Goal: Task Accomplishment & Management: Manage account settings

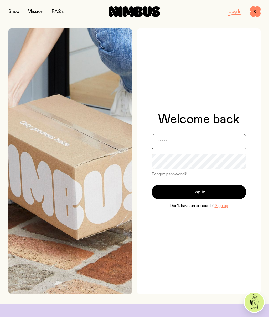
click at [168, 143] on input "email" at bounding box center [199, 141] width 95 height 15
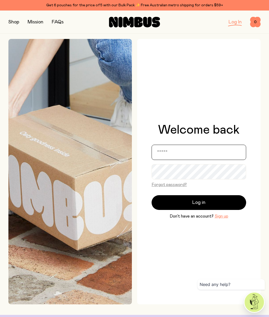
type input "**********"
click at [203, 208] on button "Log in" at bounding box center [199, 202] width 95 height 15
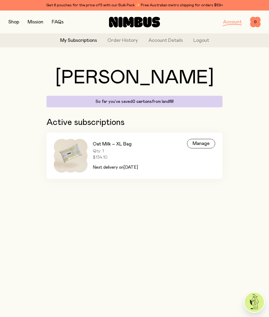
click at [199, 144] on div "Manage" at bounding box center [201, 143] width 28 height 9
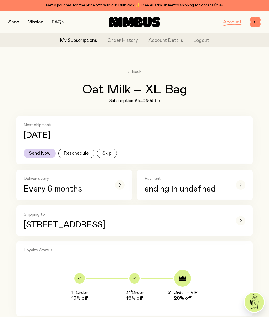
click at [103, 153] on button "Skip" at bounding box center [107, 153] width 20 height 9
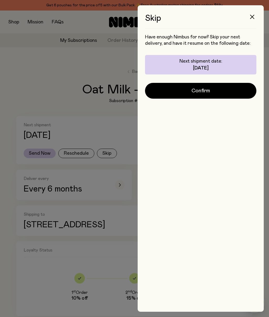
click at [206, 93] on span "Confirm" at bounding box center [201, 90] width 19 height 7
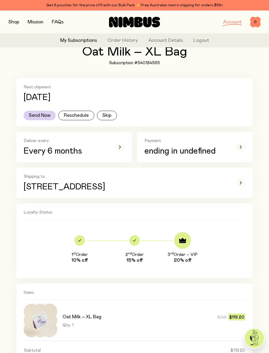
scroll to position [38, 0]
click at [117, 145] on div "button" at bounding box center [119, 146] width 9 height 9
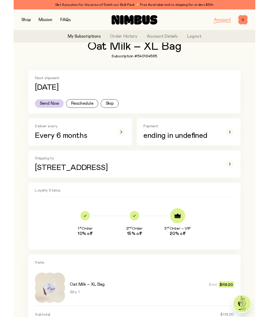
scroll to position [0, 0]
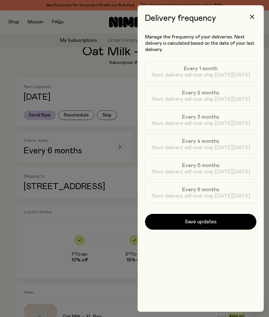
click at [249, 16] on button "button" at bounding box center [252, 17] width 13 height 13
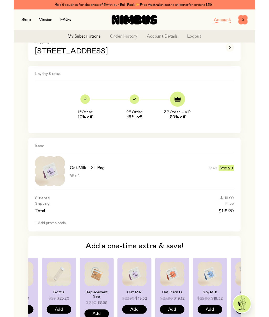
scroll to position [259, 0]
